Goal: Find specific page/section: Find specific page/section

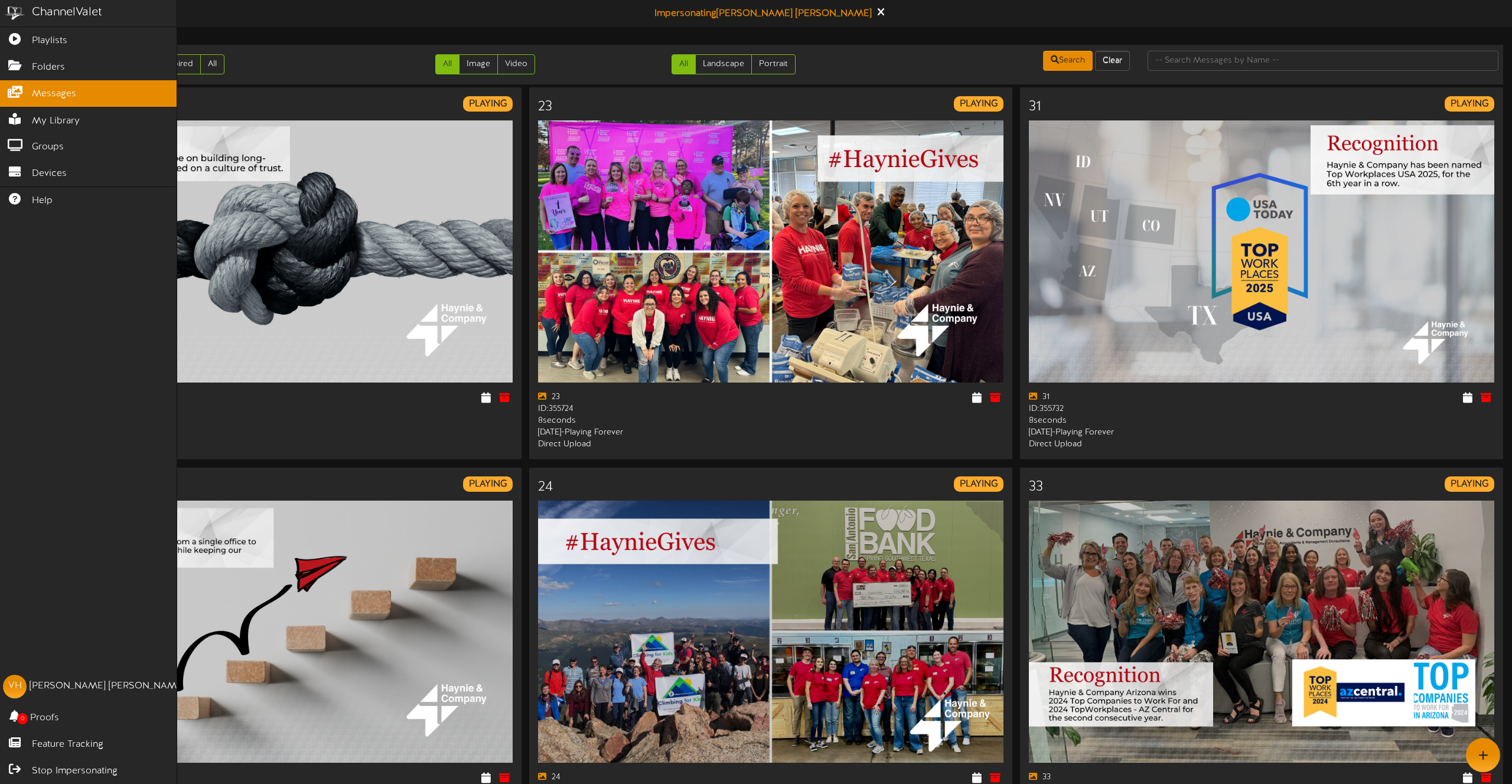
scroll to position [1676, 0]
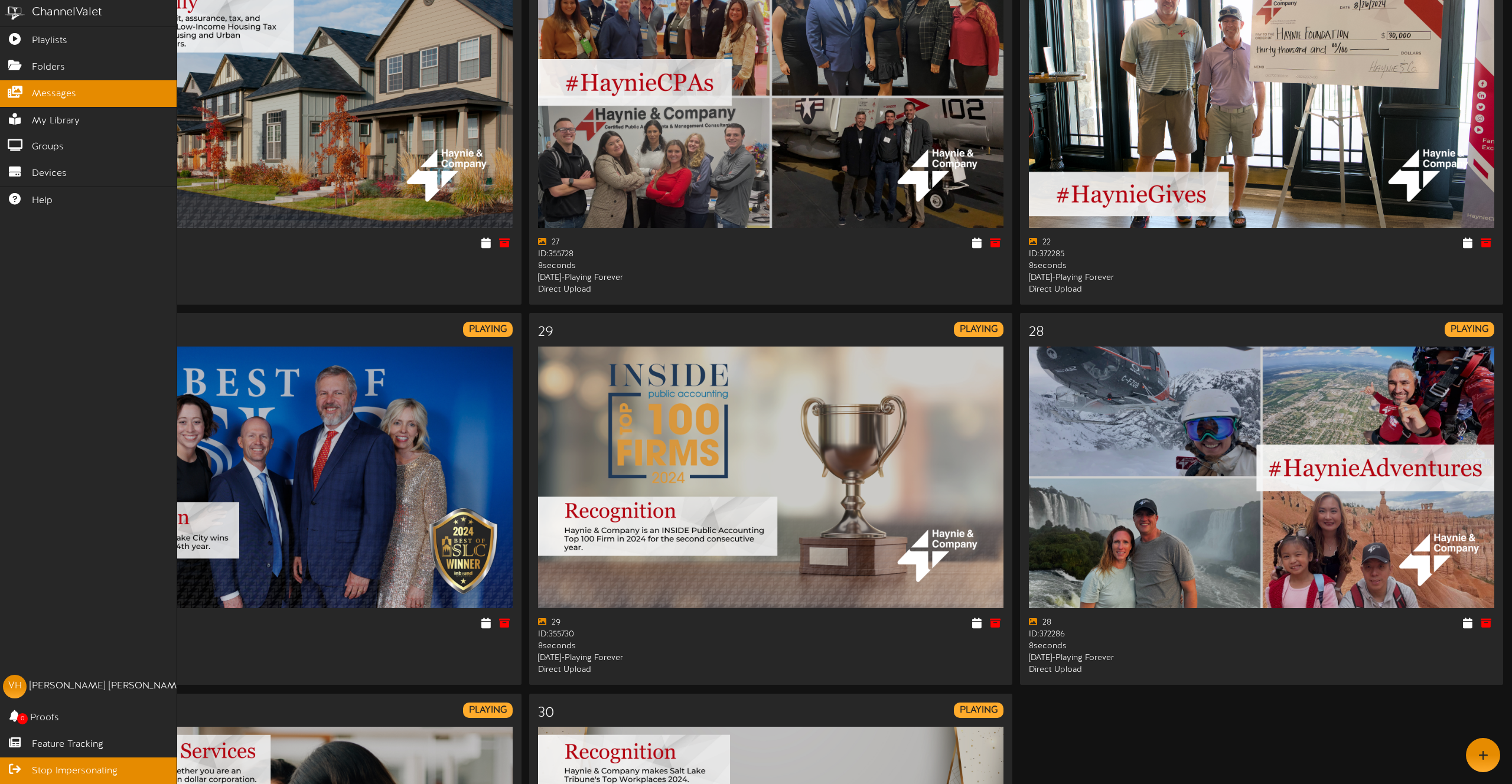
click at [64, 765] on span "Stop Impersonating" at bounding box center [75, 771] width 86 height 14
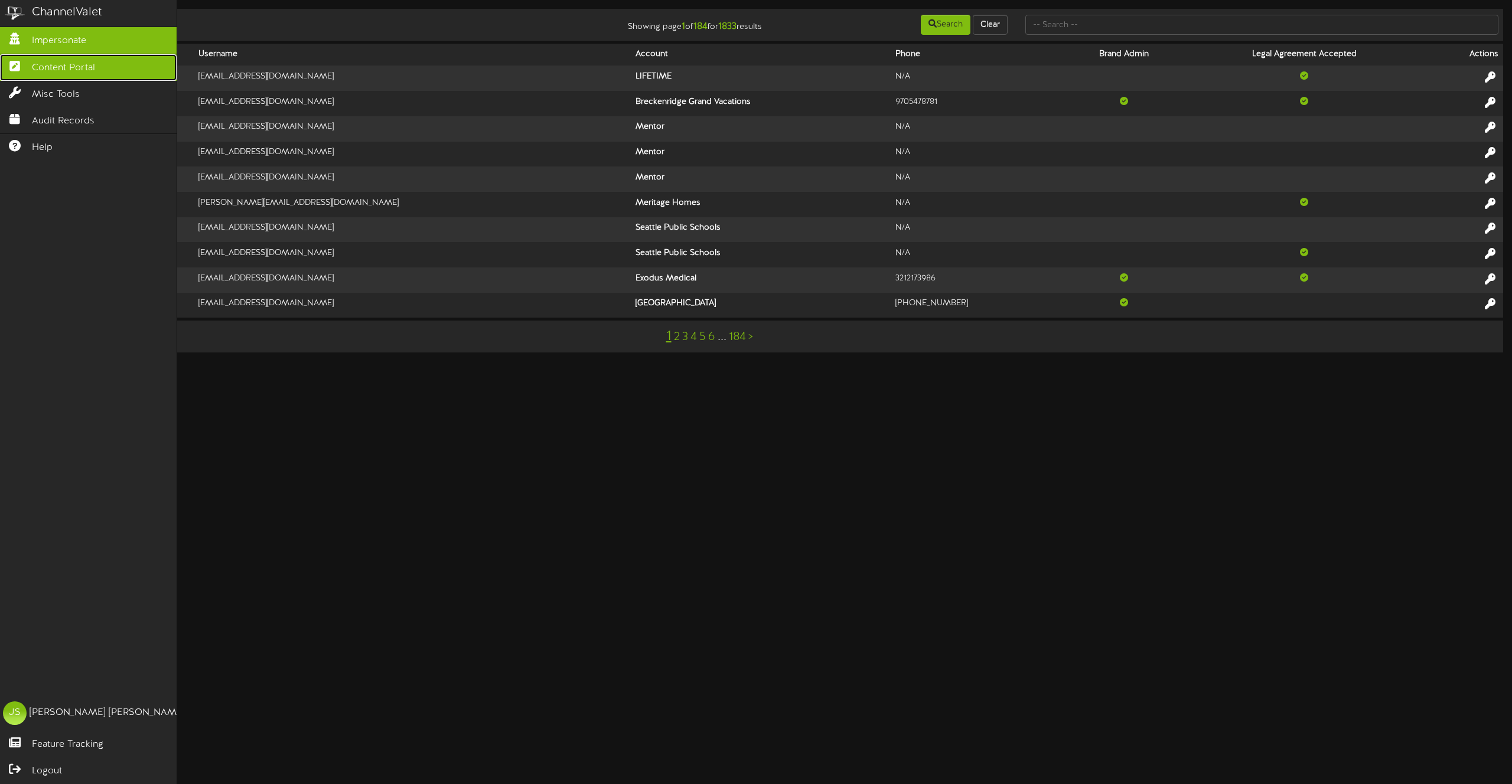
click at [59, 68] on span "Content Portal" at bounding box center [64, 68] width 63 height 14
